Goal: Navigation & Orientation: Find specific page/section

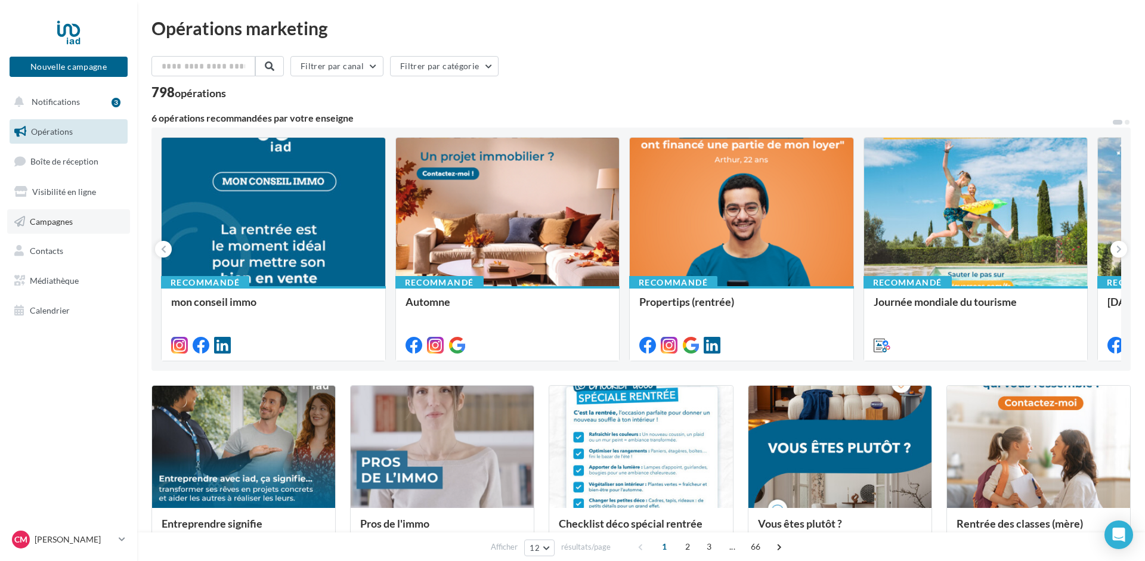
click at [54, 221] on span "Campagnes" at bounding box center [51, 221] width 43 height 10
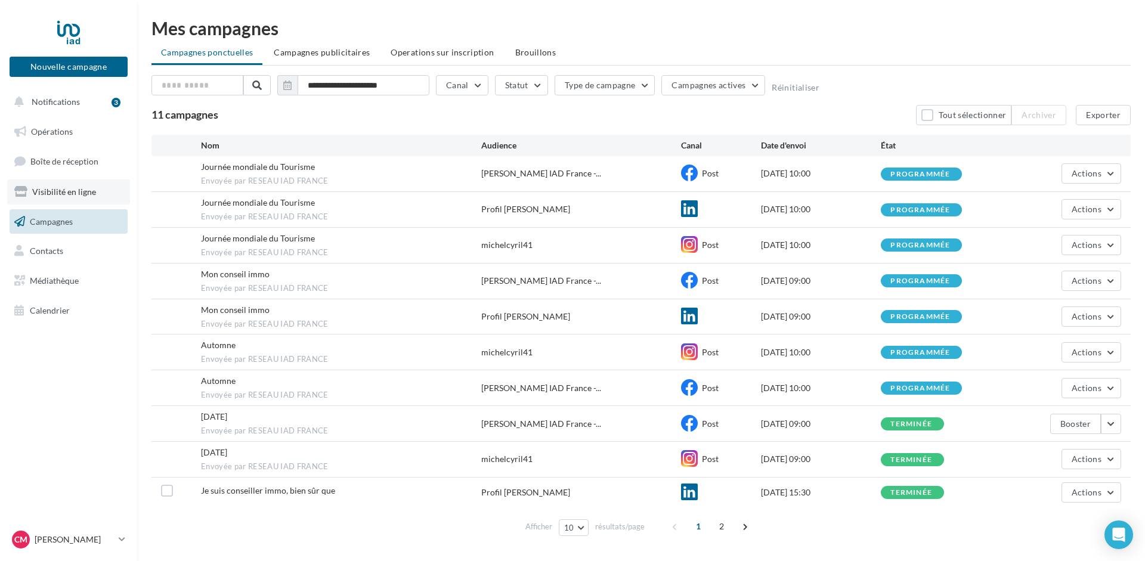
click at [50, 190] on span "Visibilité en ligne" at bounding box center [64, 192] width 64 height 10
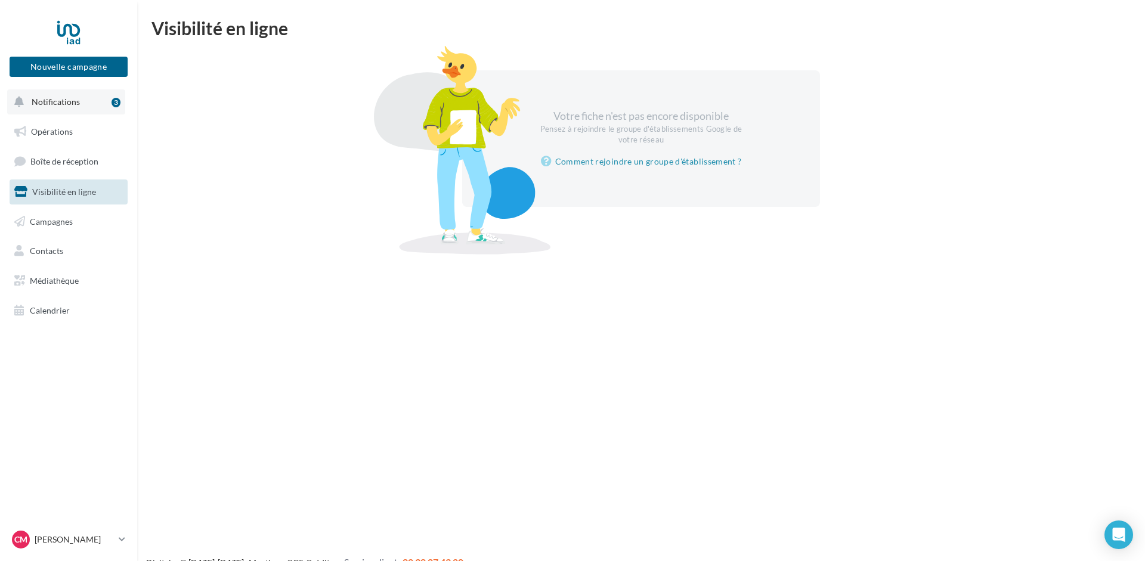
click at [69, 97] on span "Notifications" at bounding box center [56, 102] width 48 height 10
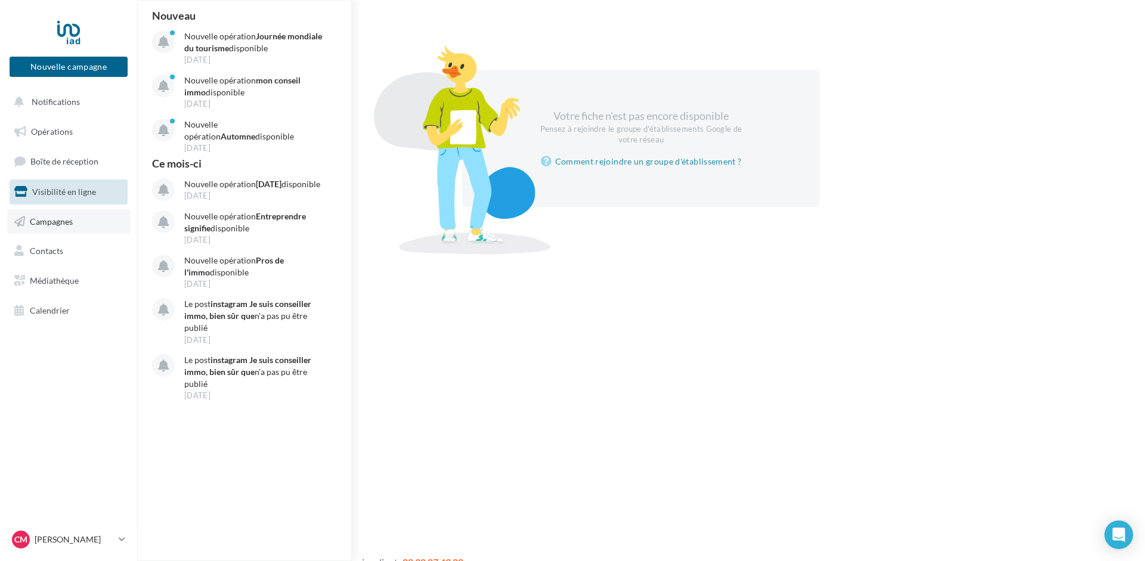
click at [55, 225] on span "Campagnes" at bounding box center [51, 221] width 43 height 10
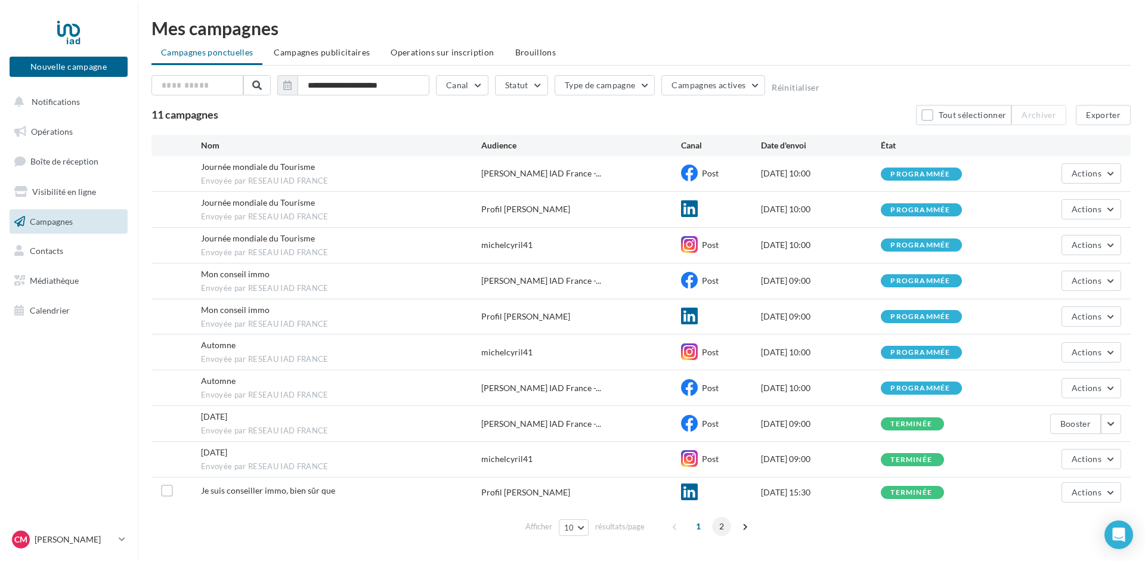
click at [722, 523] on span "2" at bounding box center [721, 526] width 19 height 19
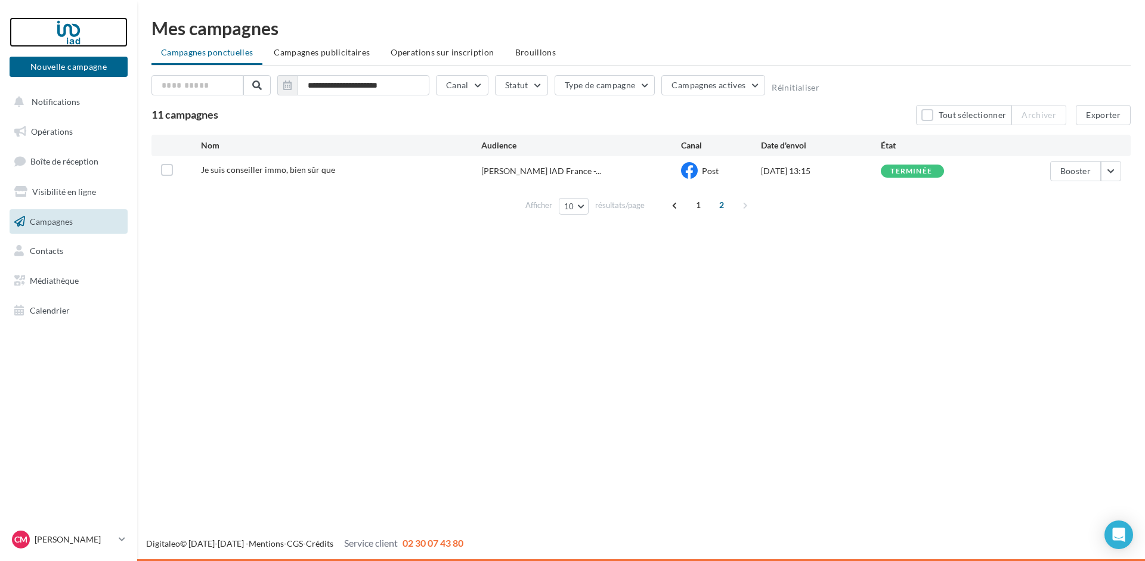
click at [66, 23] on div at bounding box center [68, 32] width 95 height 30
